Goal: Transaction & Acquisition: Purchase product/service

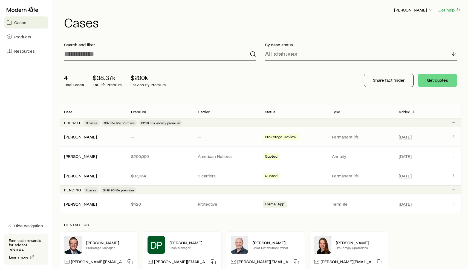
click at [228, 133] on div "[PERSON_NAME] — — Brokerage Review Permanent life [DATE]" at bounding box center [261, 136] width 402 height 19
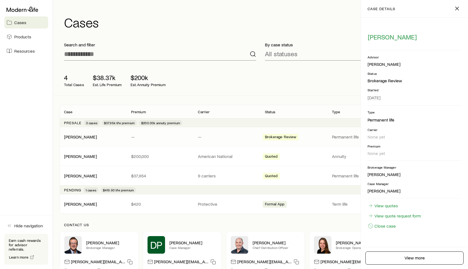
click at [225, 7] on div "[PERSON_NAME] Get help" at bounding box center [263, 10] width 398 height 7
click at [19, 35] on span "Products" at bounding box center [22, 36] width 17 height 5
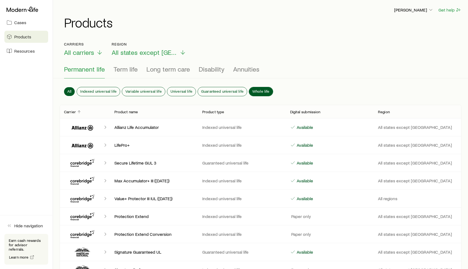
click at [261, 88] on button "Whole life" at bounding box center [261, 91] width 24 height 9
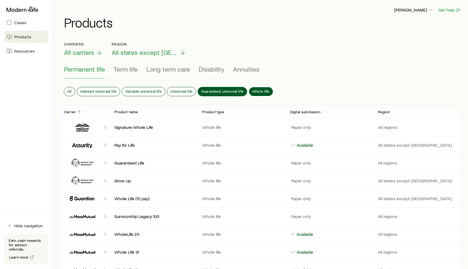
click at [215, 95] on button "Guaranteed universal life" at bounding box center [222, 91] width 49 height 9
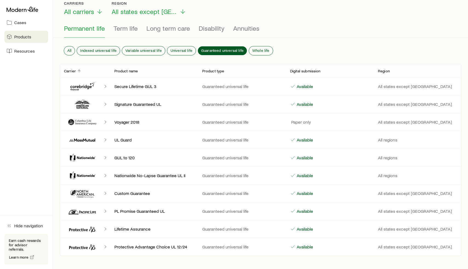
scroll to position [30, 0]
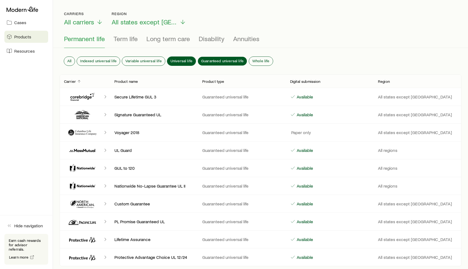
click at [183, 58] on button "Universal life" at bounding box center [181, 61] width 28 height 9
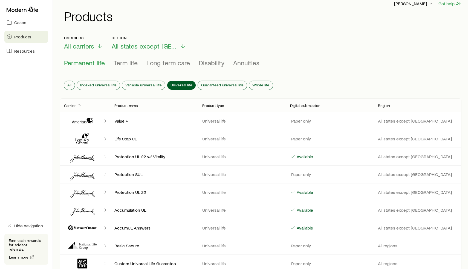
scroll to position [0, 0]
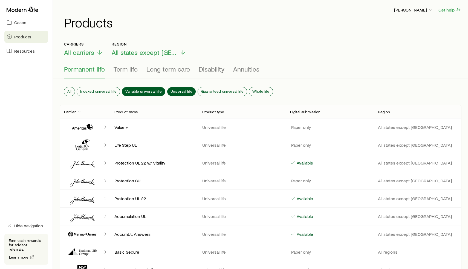
click at [139, 87] on button "Variable universal life" at bounding box center [143, 91] width 43 height 9
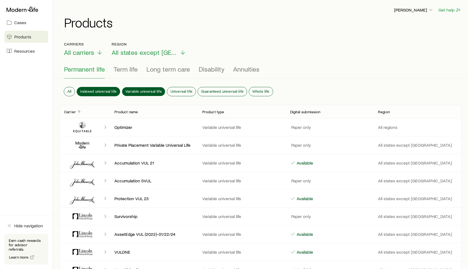
click at [101, 88] on button "Indexed universal life" at bounding box center [98, 91] width 43 height 9
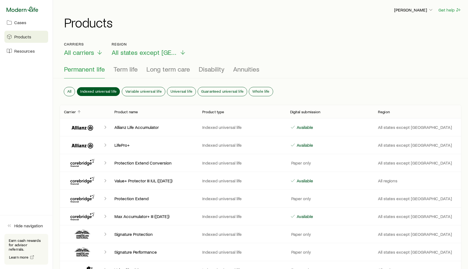
click at [19, 12] on icon at bounding box center [23, 9] width 32 height 5
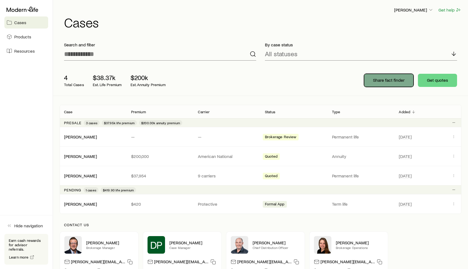
click at [372, 82] on button "Share fact finder" at bounding box center [389, 80] width 50 height 13
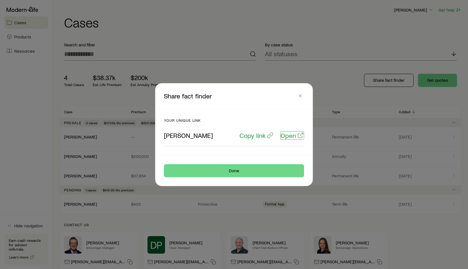
click at [294, 133] on p "Open" at bounding box center [289, 135] width 16 height 8
click at [301, 96] on icon "button" at bounding box center [300, 95] width 5 height 5
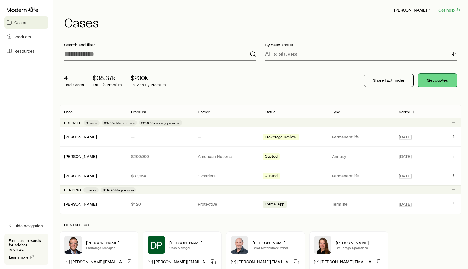
click at [422, 76] on button "Get quotes" at bounding box center [437, 80] width 39 height 13
